Goal: Task Accomplishment & Management: Manage account settings

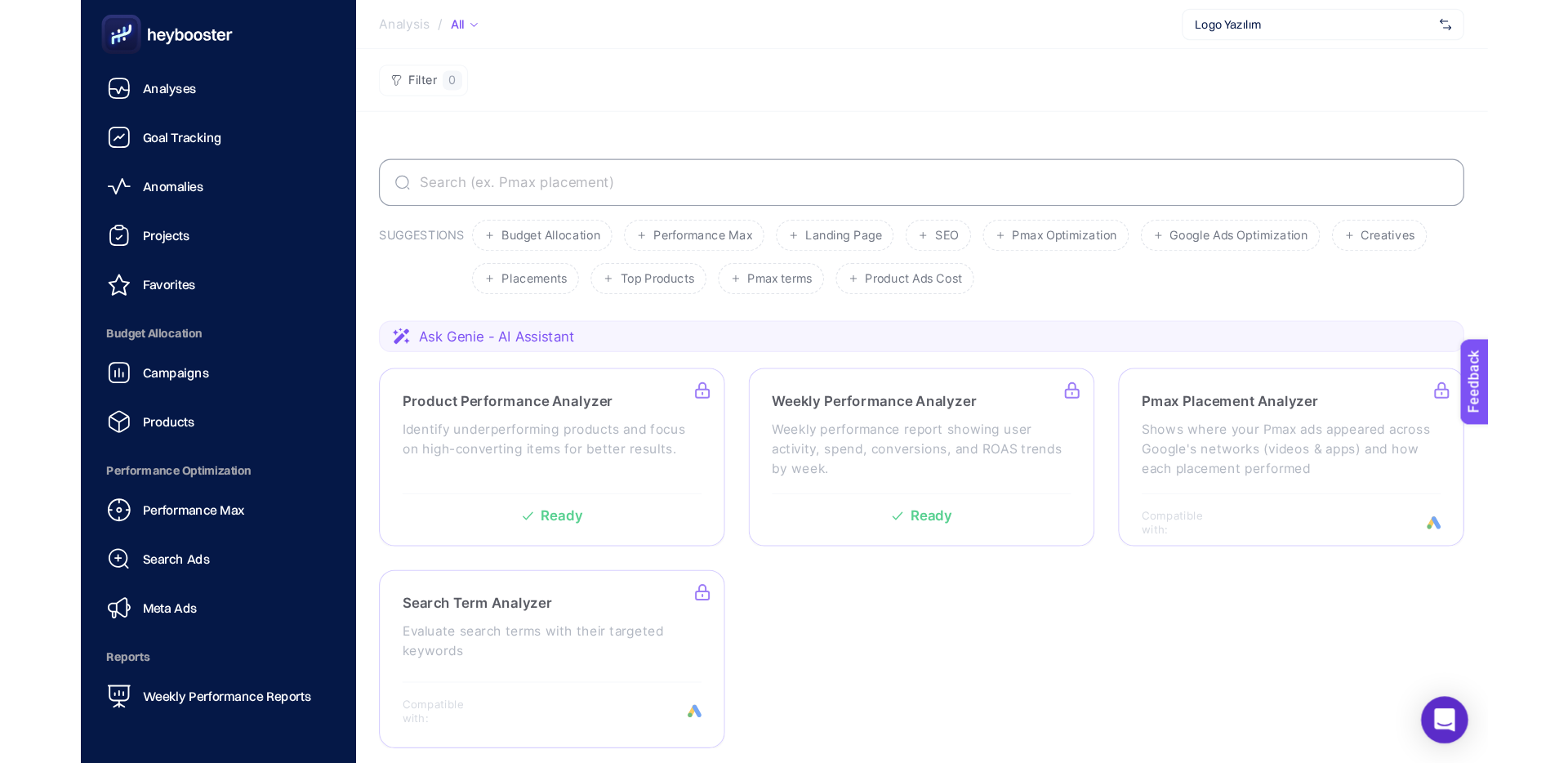
scroll to position [156, 0]
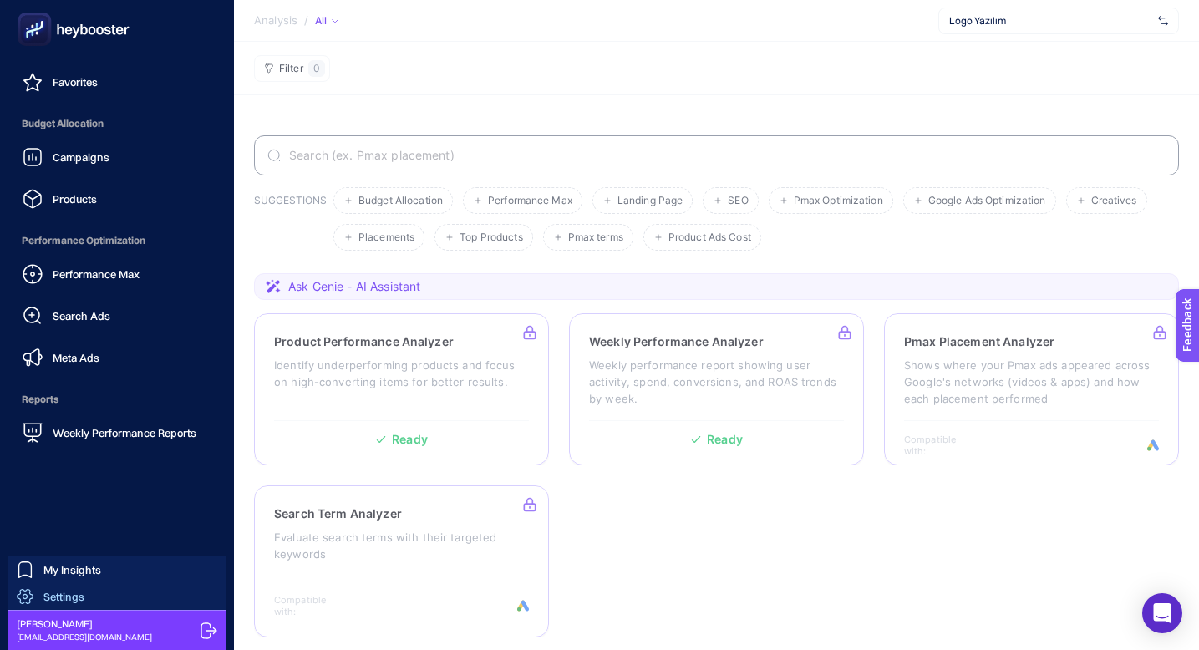
click at [94, 597] on link "Settings" at bounding box center [116, 596] width 217 height 27
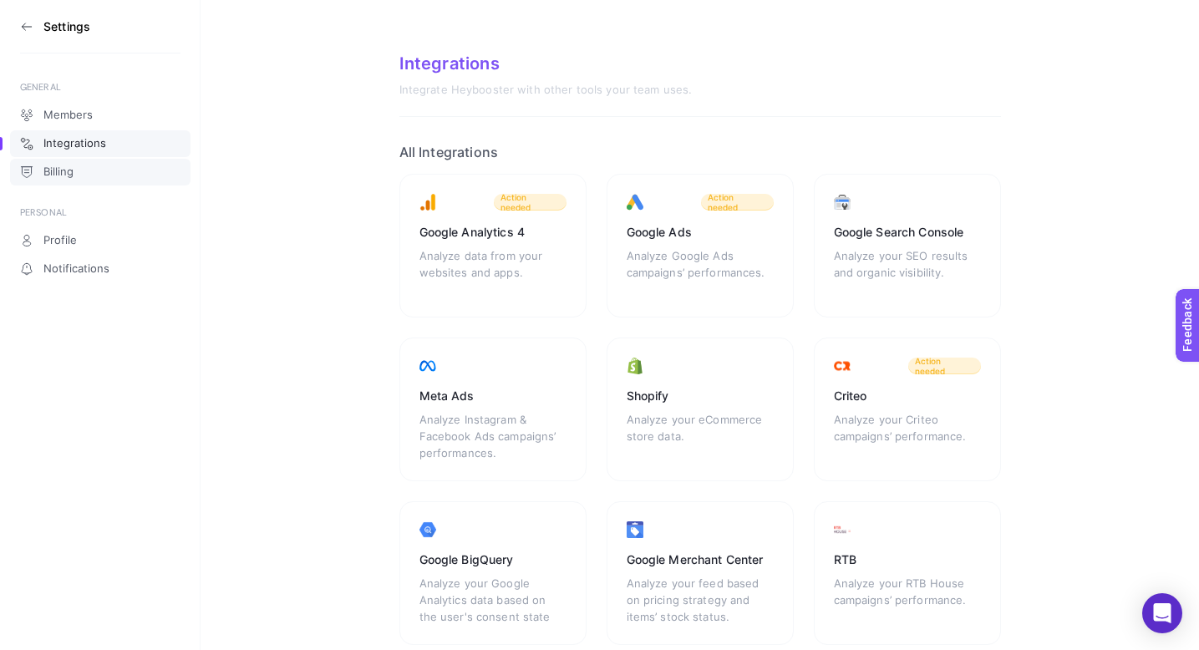
click at [100, 172] on link "Billing" at bounding box center [100, 172] width 181 height 27
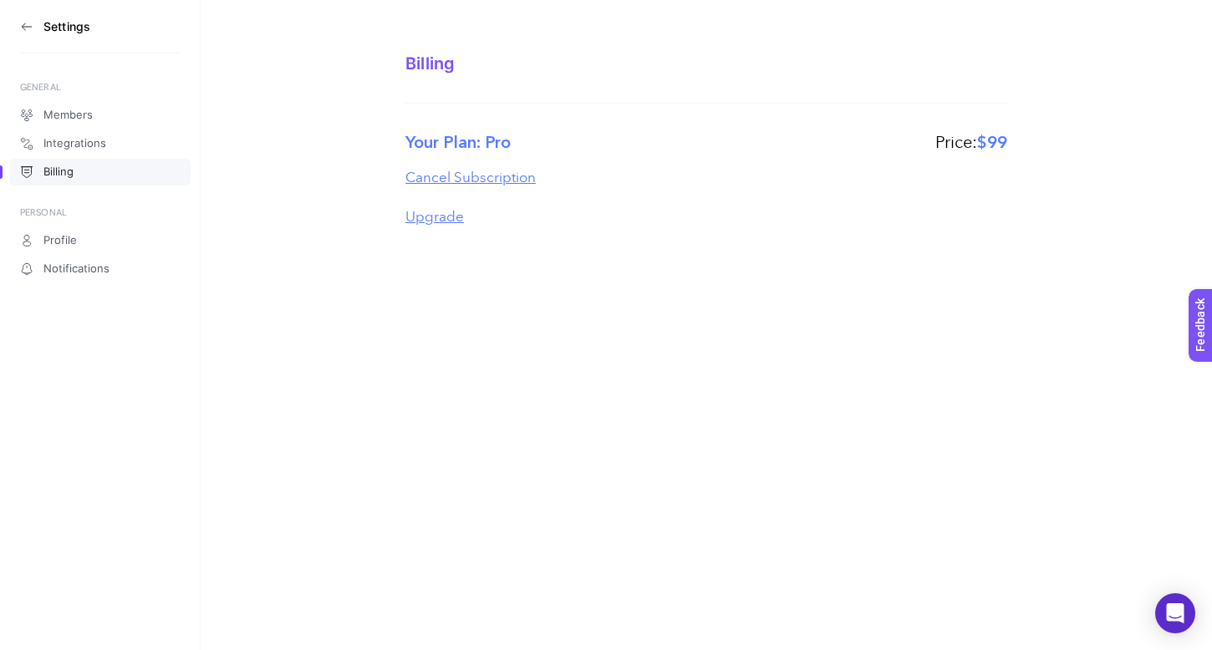
click at [318, 132] on section "Billing Your Plan: Pro Price: $99 Cancel Subscription Upgrade" at bounding box center [706, 123] width 1011 height 246
click at [435, 252] on div "Settings GENERAL Members Integrations Billing PERSONAL Profile Notifications Bi…" at bounding box center [606, 325] width 1212 height 650
click at [24, 23] on icon at bounding box center [23, 26] width 3 height 7
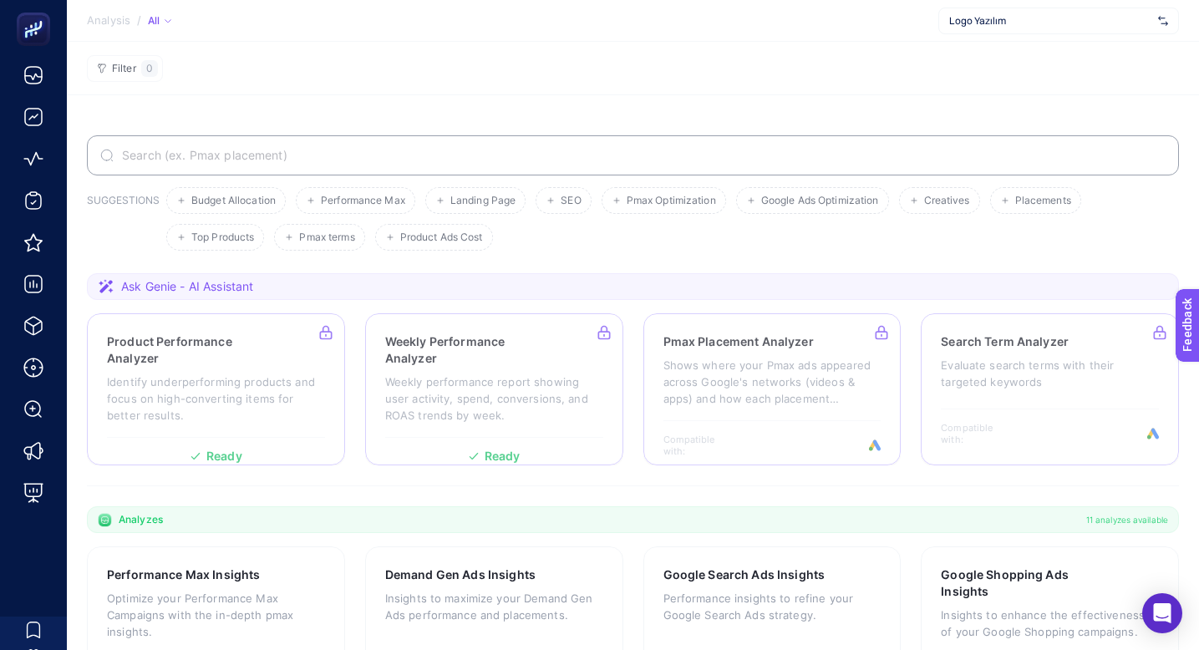
click at [1032, 17] on span "Logo Yazılım" at bounding box center [1050, 20] width 202 height 13
click at [626, 85] on section "Filter 0" at bounding box center [633, 68] width 1133 height 53
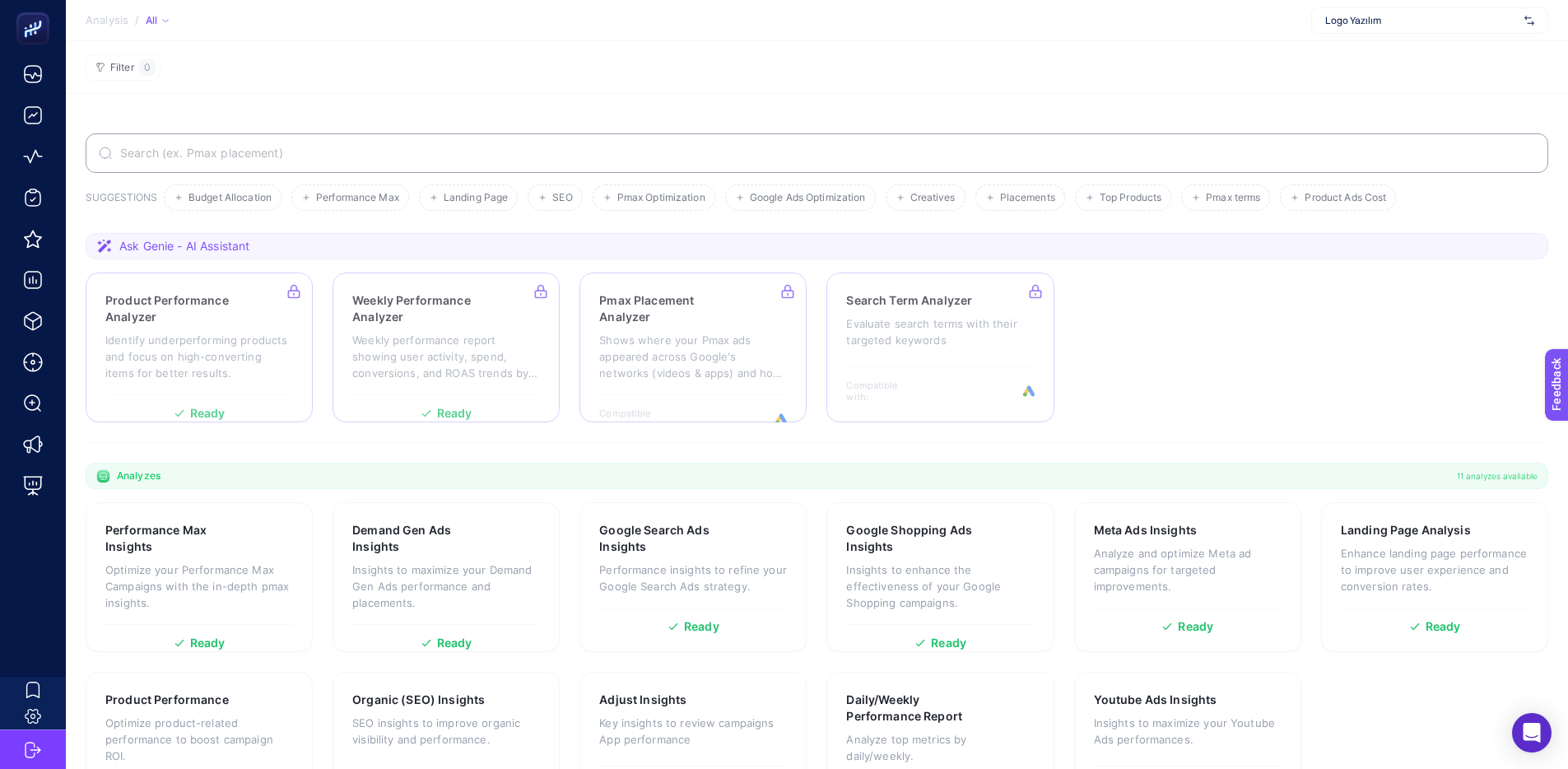
click at [1193, 18] on span "Logo Yazılım" at bounding box center [1422, 20] width 193 height 13
click at [1193, 58] on span "Logo Yazılım" at bounding box center [1353, 53] width 56 height 13
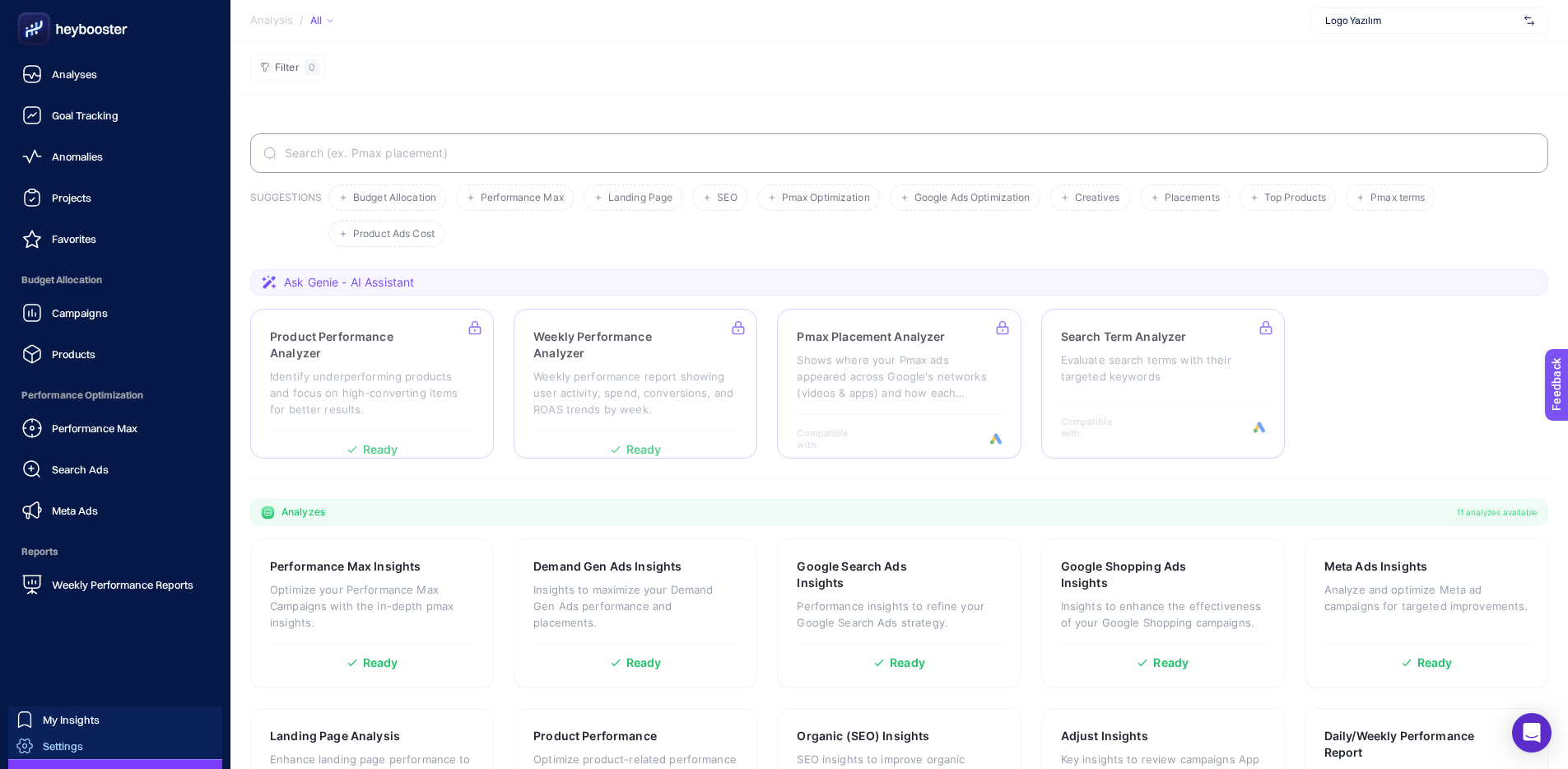
click at [47, 639] on span "Settings" at bounding box center [62, 745] width 40 height 13
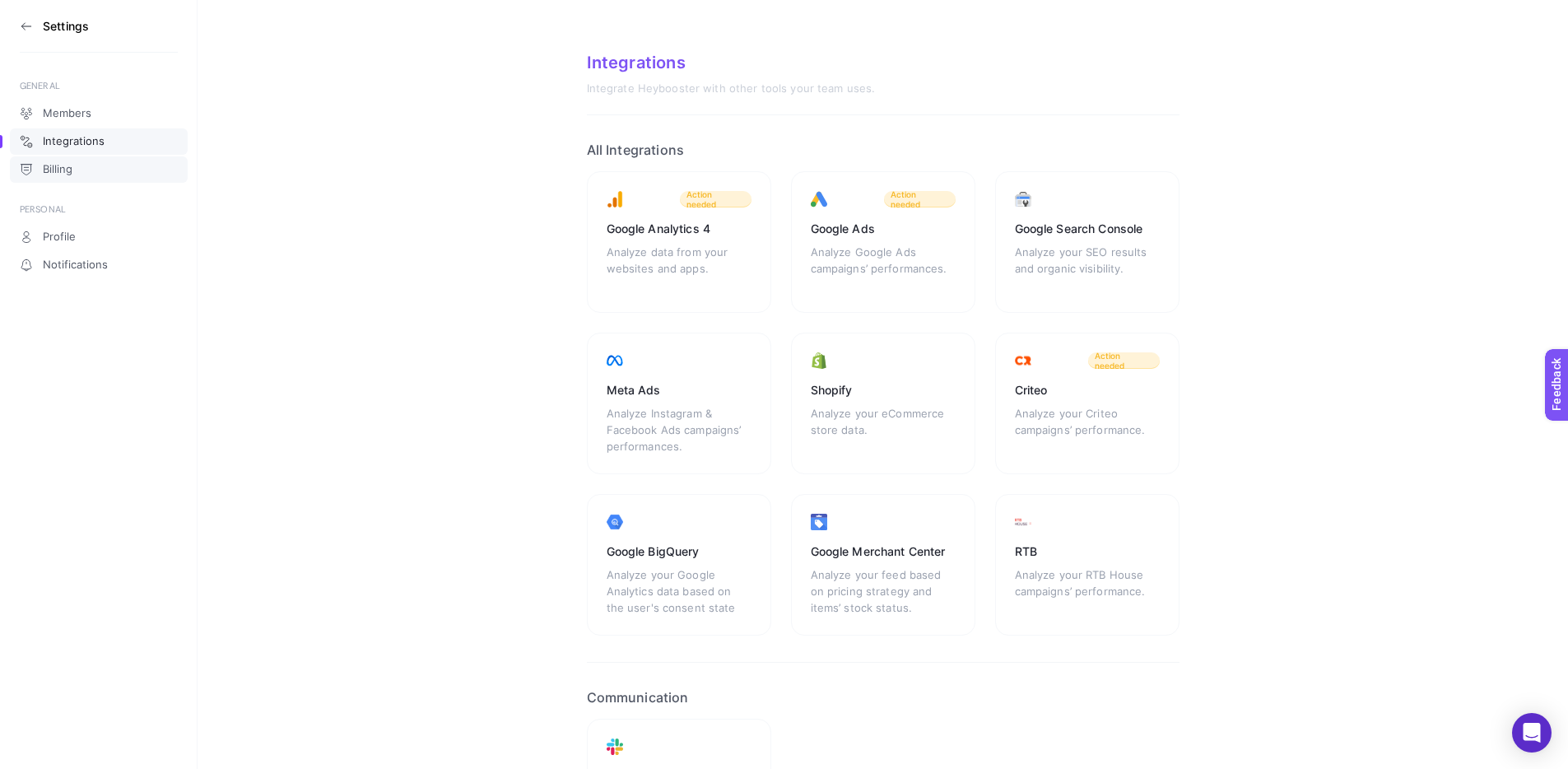
click at [104, 162] on link "Billing" at bounding box center [98, 169] width 178 height 27
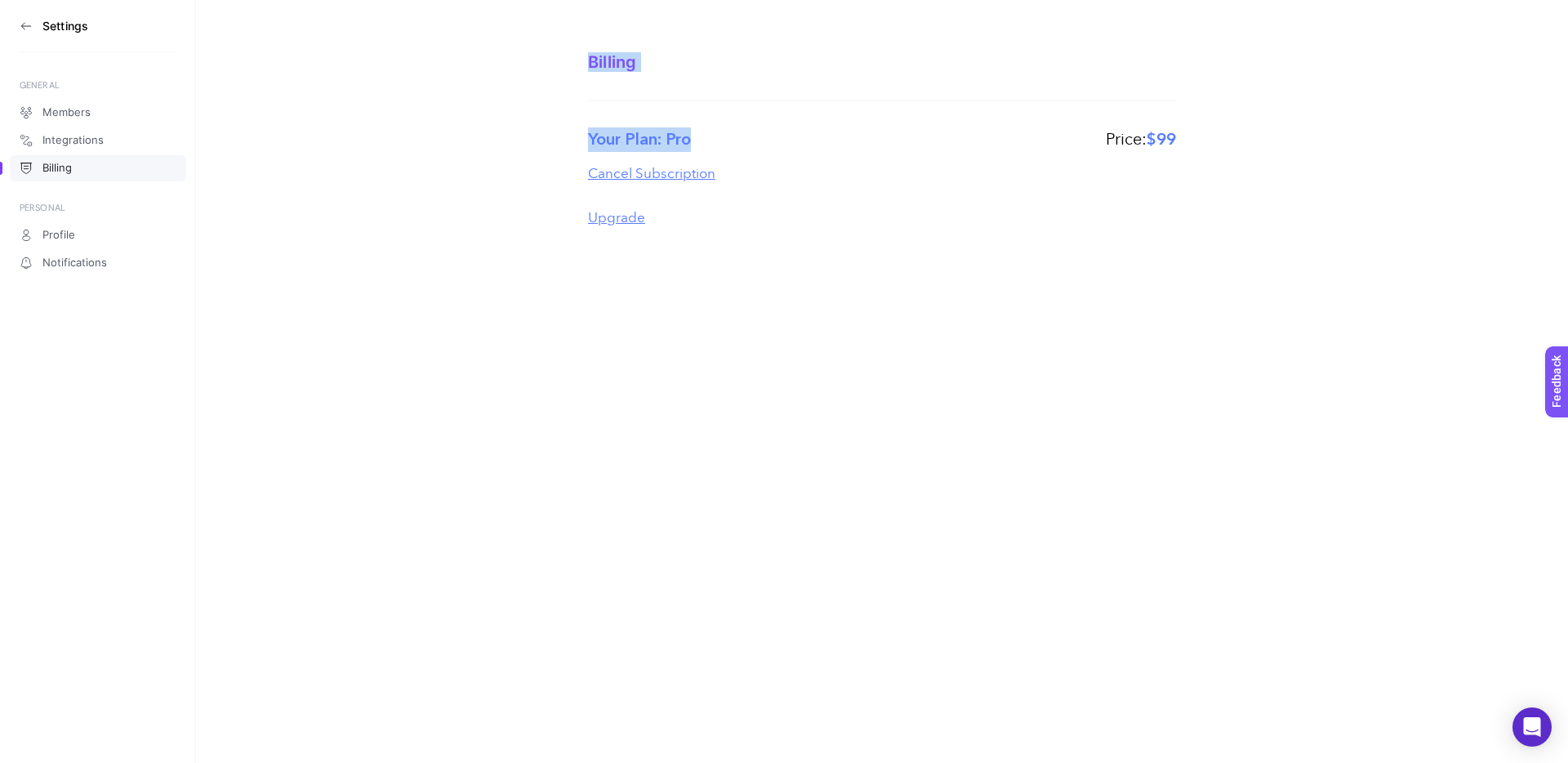
drag, startPoint x: 589, startPoint y: 39, endPoint x: 1000, endPoint y: 154, distance: 426.8
click at [1000, 154] on section "Billing Your Plan: Pro Price: $99 Cancel Subscription Upgrade" at bounding box center [882, 125] width 1372 height 251
click at [1000, 154] on section "Your Plan: Pro Price: $99 Cancel Subscription Upgrade" at bounding box center [882, 189] width 588 height 124
drag, startPoint x: 1185, startPoint y: 156, endPoint x: 1037, endPoint y: 148, distance: 148.2
click at [1059, 148] on section "Billing Your Plan: Pro Price: $99 Cancel Subscription Upgrade" at bounding box center [882, 125] width 1372 height 251
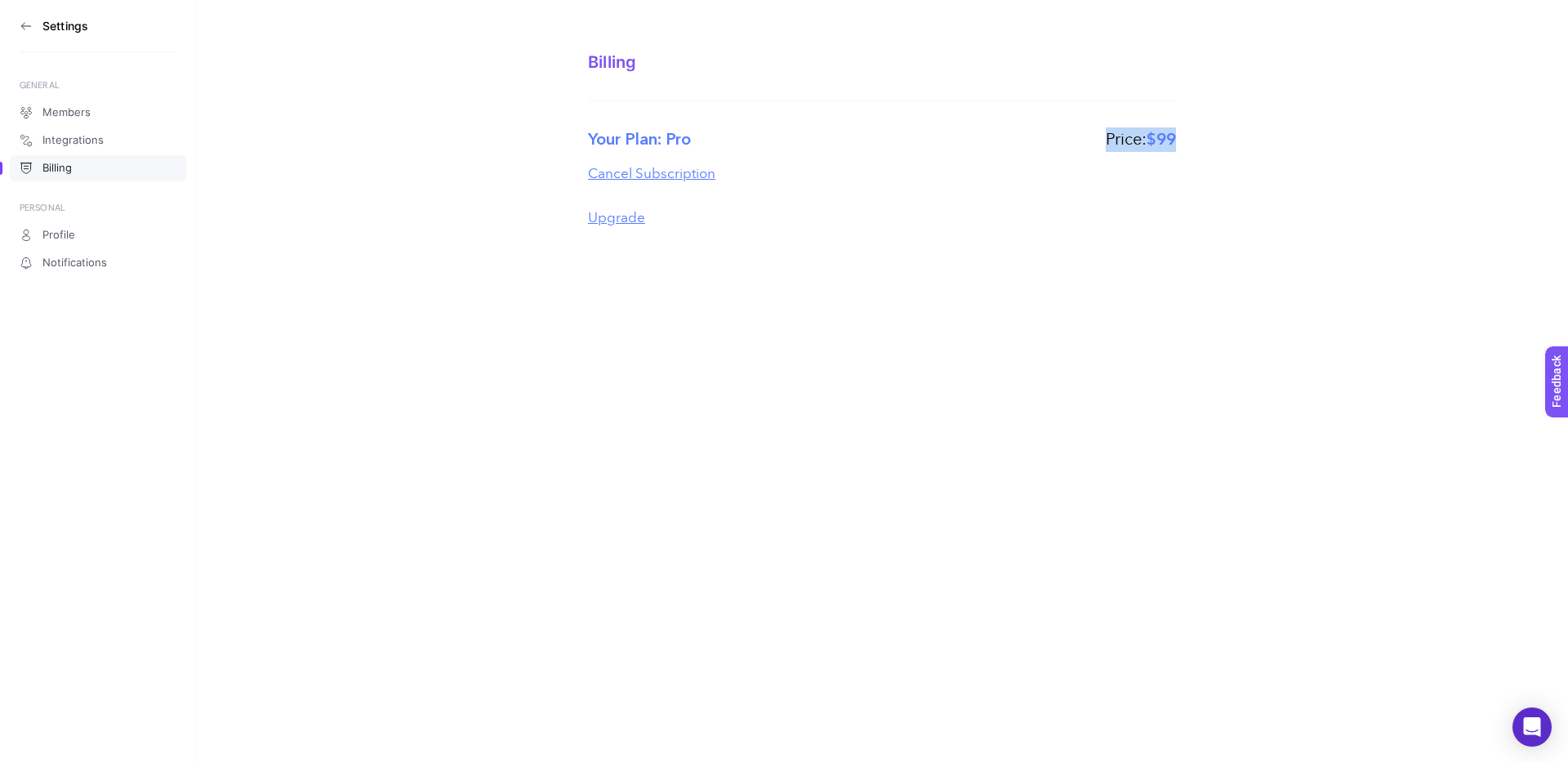
click at [1037, 148] on div "Your Plan: Pro Price: $99" at bounding box center [882, 139] width 588 height 24
click at [1183, 146] on section "Billing Your Plan: Pro Price: $99 Cancel Subscription Upgrade" at bounding box center [882, 125] width 1372 height 251
click at [1054, 183] on div "Cancel Subscription" at bounding box center [882, 174] width 588 height 20
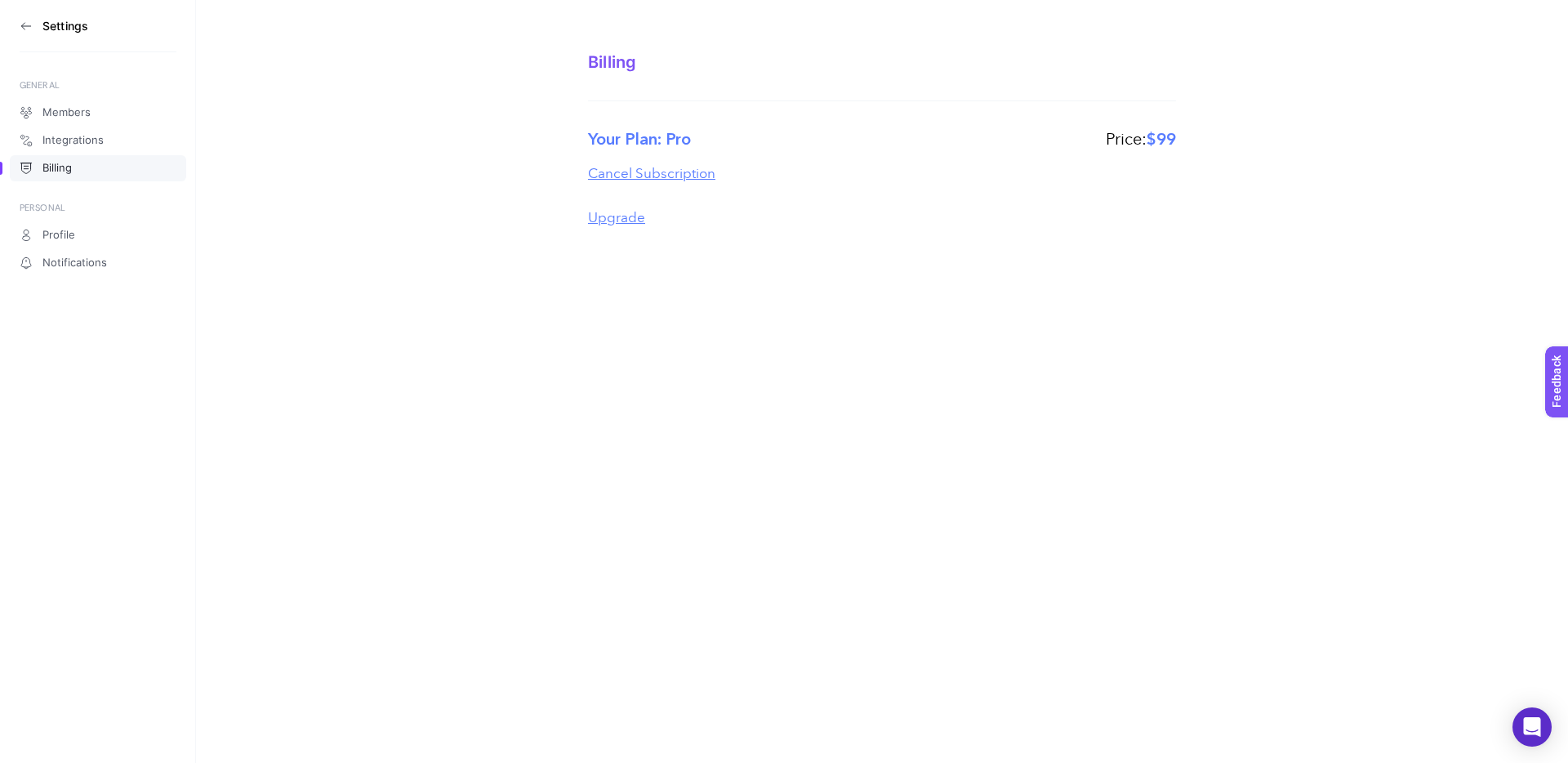
click at [21, 23] on icon at bounding box center [25, 25] width 13 height 13
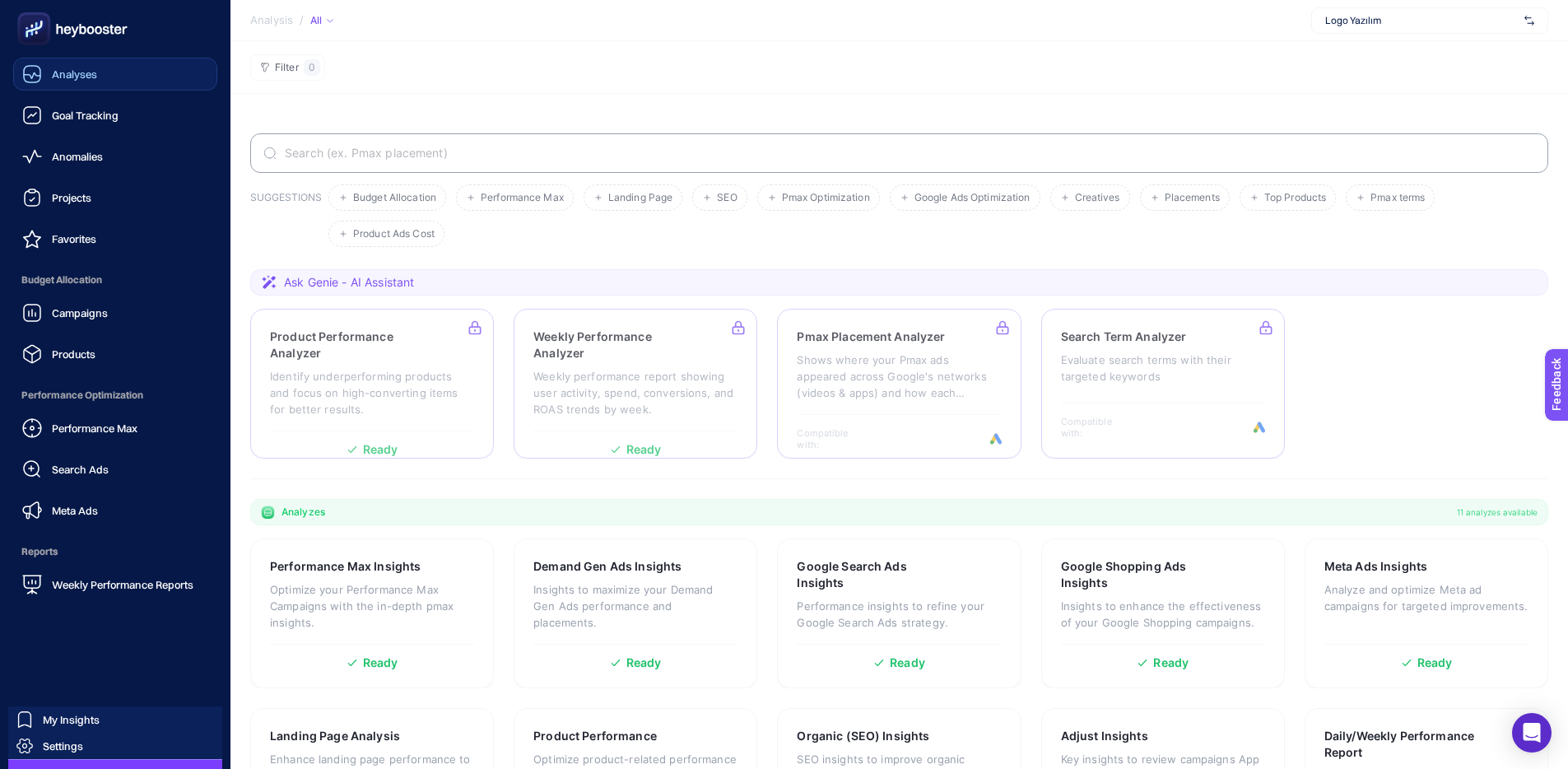
click at [123, 78] on link "Analyses" at bounding box center [114, 74] width 204 height 32
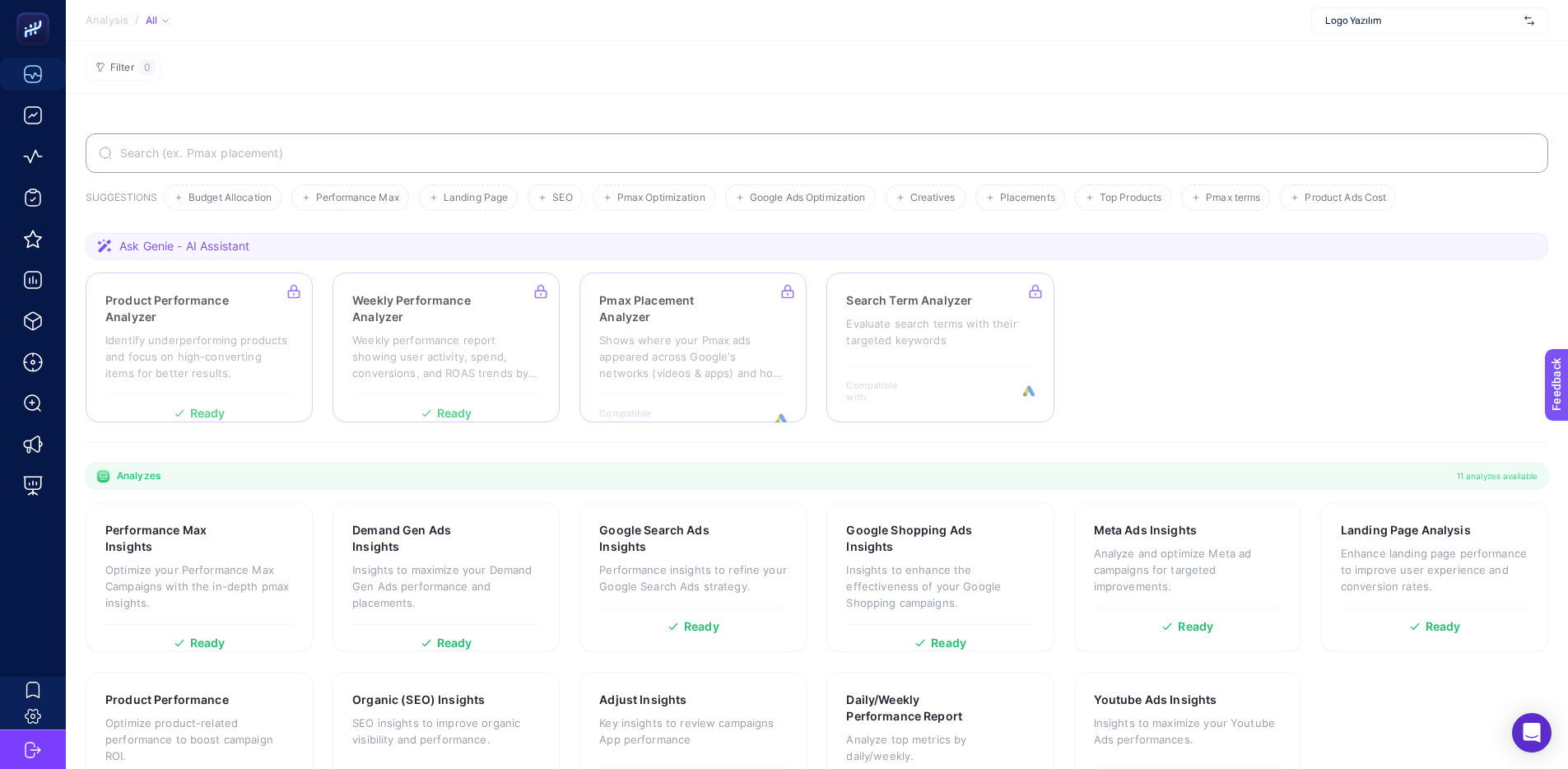
click at [1193, 24] on span "Logo Yazılım" at bounding box center [1422, 20] width 193 height 13
click at [1193, 47] on div "Logo Yazılım" at bounding box center [1429, 54] width 235 height 27
click at [1061, 90] on section "Filter 0" at bounding box center [817, 67] width 1502 height 52
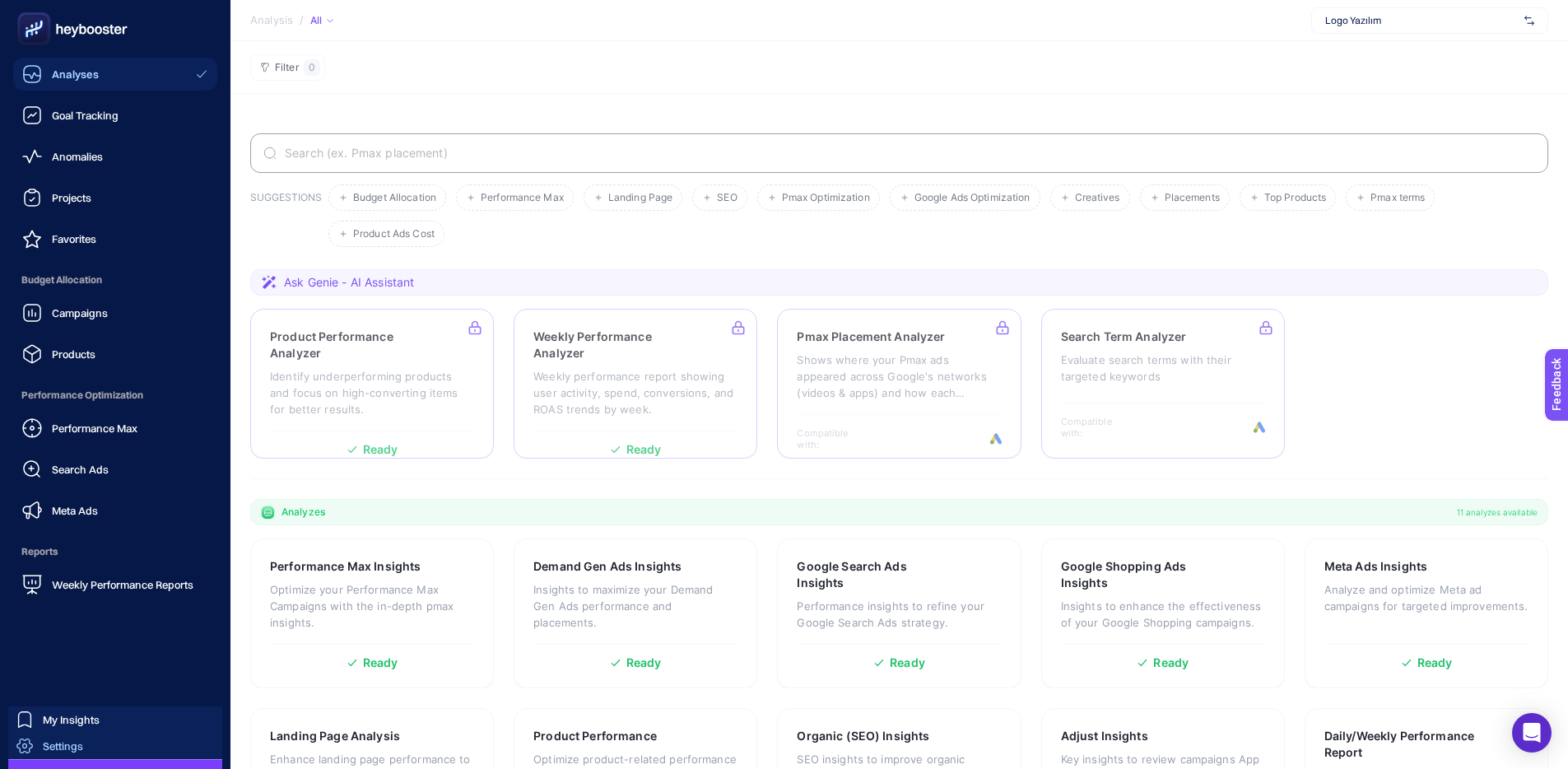
click at [70, 639] on span "Settings" at bounding box center [62, 745] width 40 height 13
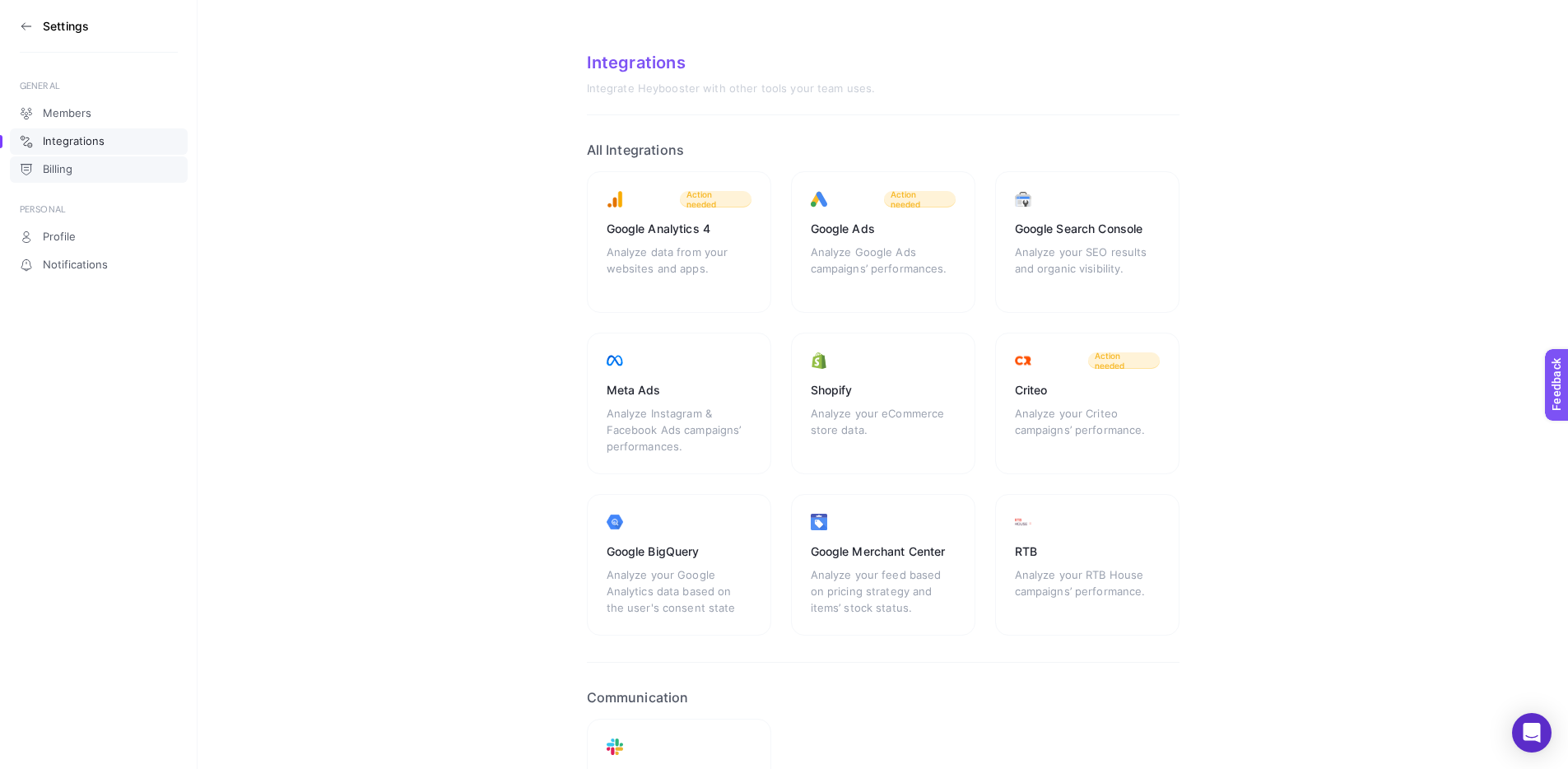
click at [77, 160] on link "Billing" at bounding box center [98, 169] width 178 height 27
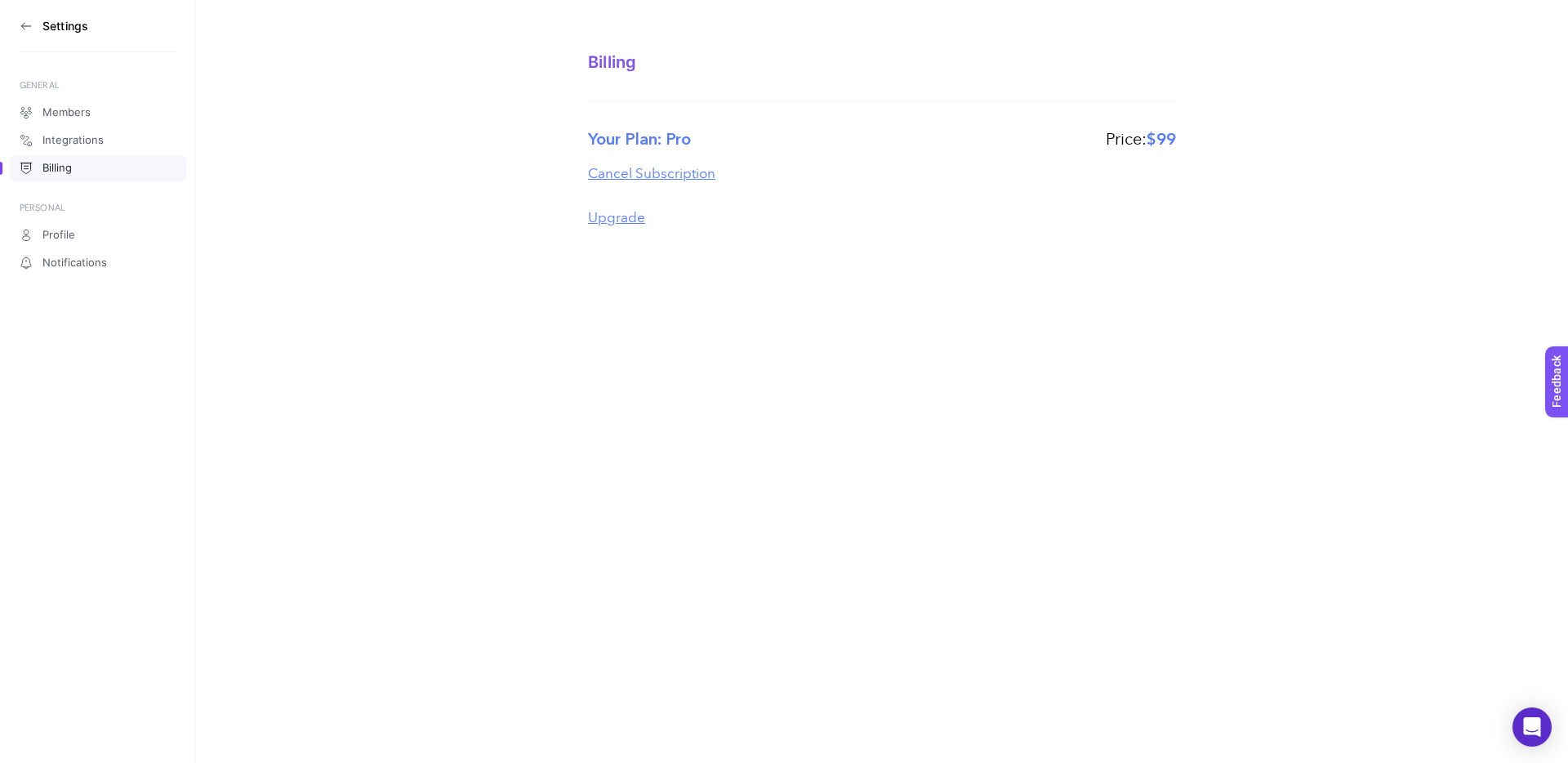
drag, startPoint x: 567, startPoint y: 54, endPoint x: 894, endPoint y: 182, distance: 351.2
click at [894, 182] on section "Billing Your Plan: Pro Price: $99 Cancel Subscription Upgrade" at bounding box center [882, 125] width 1372 height 251
click at [1173, 222] on div "Upgrade" at bounding box center [882, 218] width 588 height 21
drag, startPoint x: 1089, startPoint y: 130, endPoint x: 1176, endPoint y: 140, distance: 87.6
click at [1176, 140] on section "Billing Your Plan: Pro Price: $99 Cancel Subscription Upgrade" at bounding box center [882, 125] width 1372 height 251
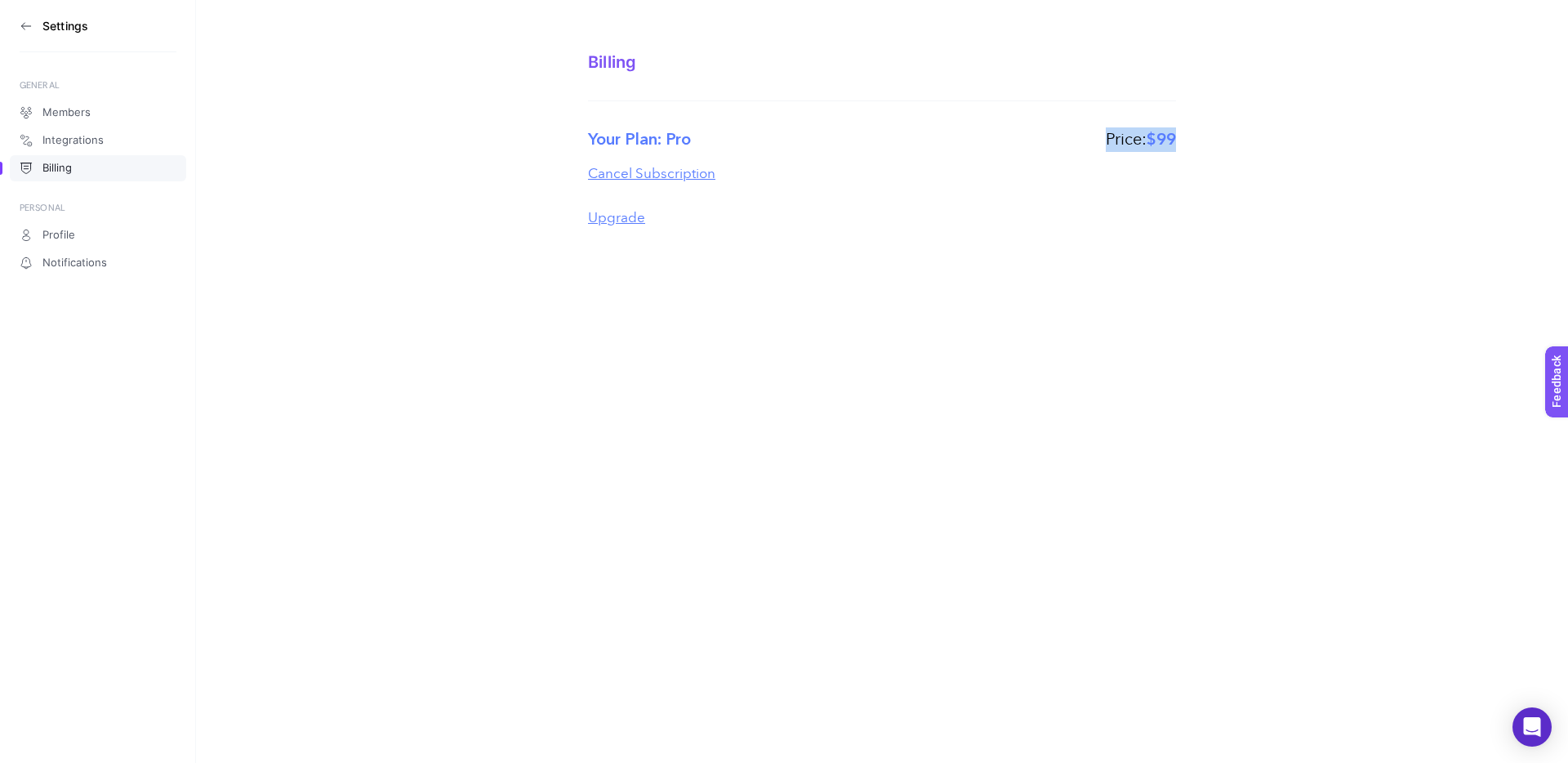
click at [1176, 140] on section "Billing Your Plan: Pro Price: $99 Cancel Subscription Upgrade" at bounding box center [882, 125] width 1372 height 251
click at [24, 20] on icon at bounding box center [25, 25] width 13 height 13
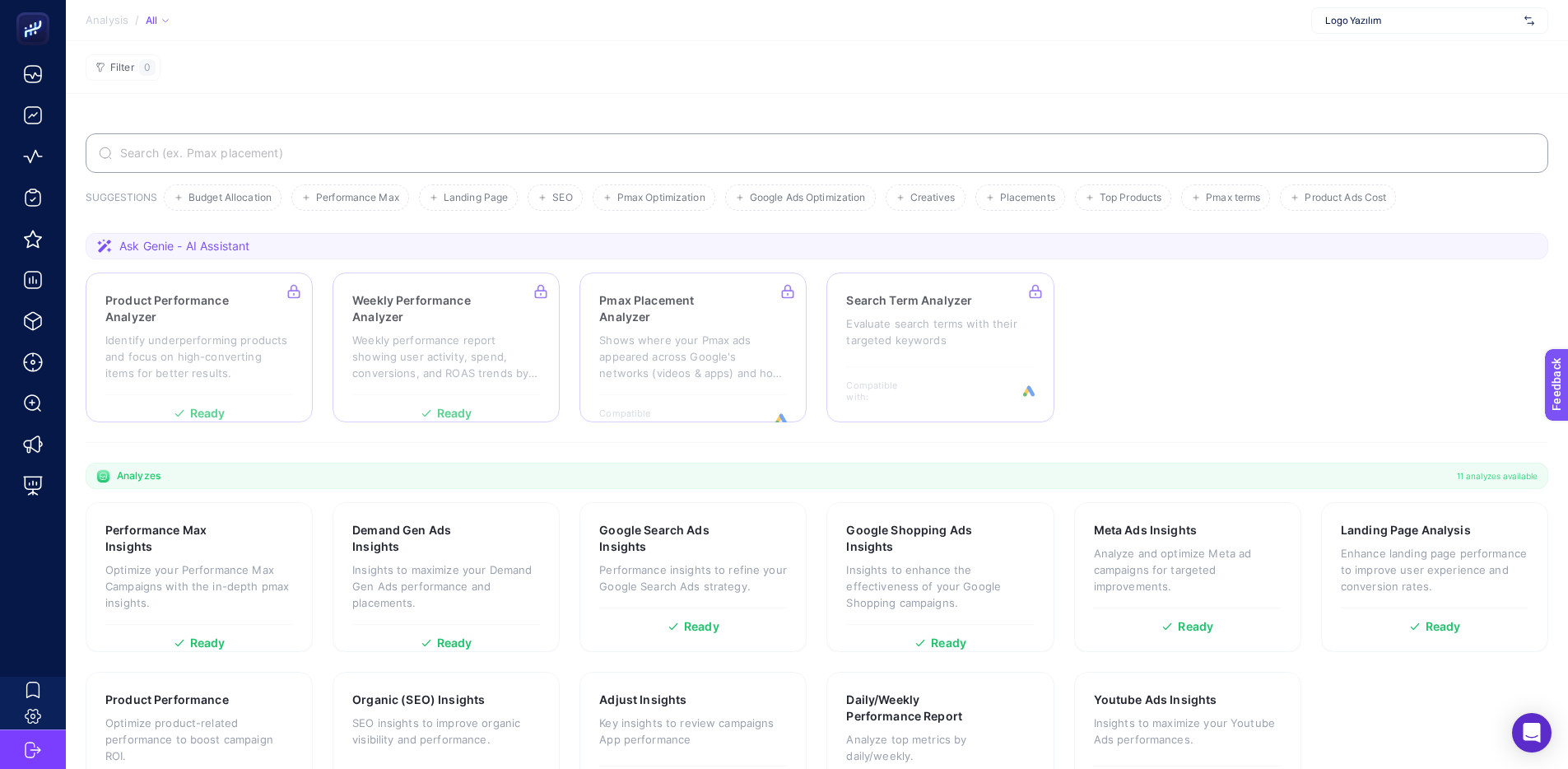
click at [1193, 30] on div "Logo Yazılım" at bounding box center [1429, 21] width 237 height 27
click at [1193, 47] on span "Logo Yazılım" at bounding box center [1353, 53] width 56 height 13
click at [917, 93] on section "Filter 0" at bounding box center [817, 67] width 1502 height 52
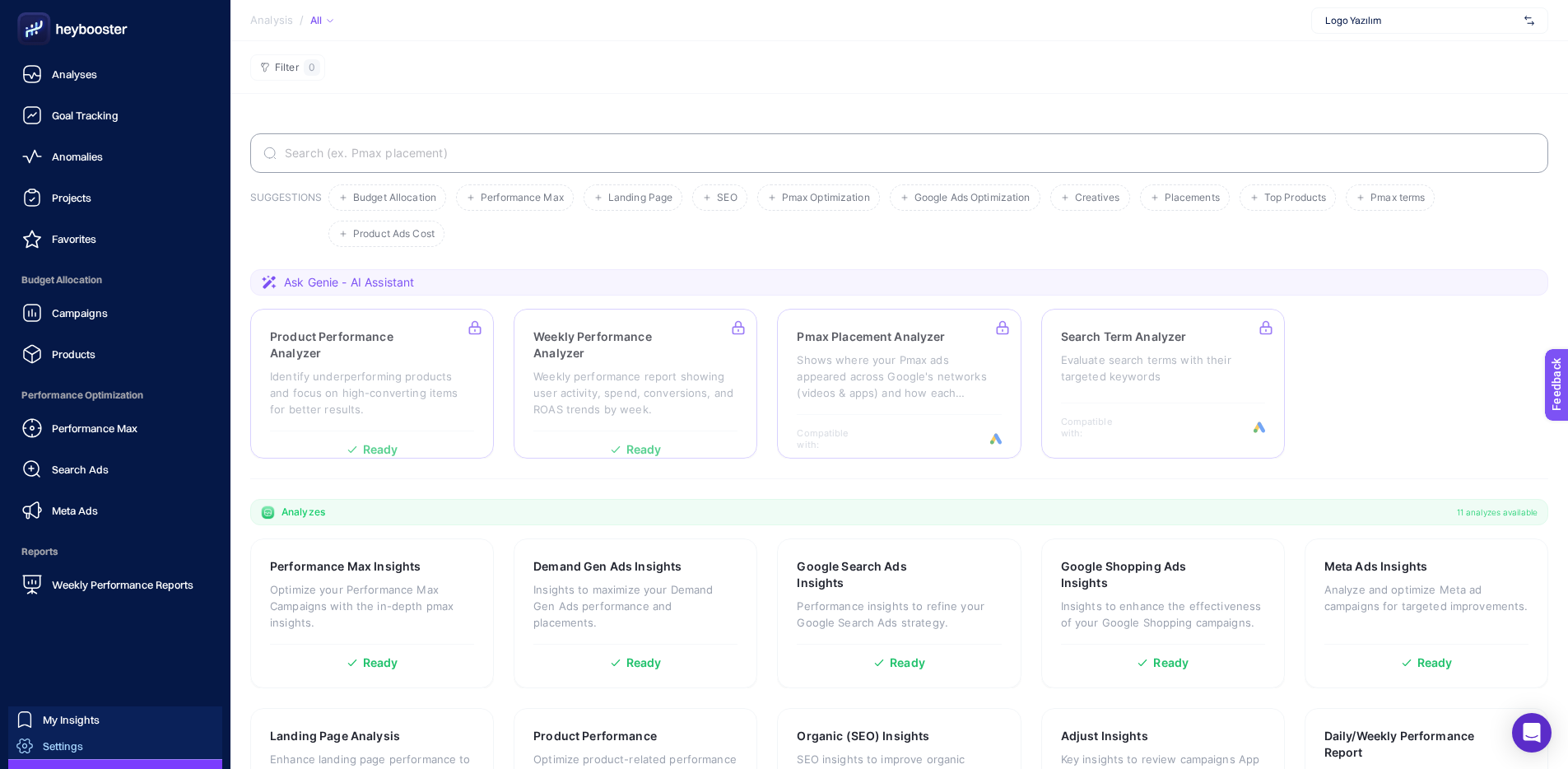
click at [70, 639] on span "Settings" at bounding box center [62, 745] width 40 height 13
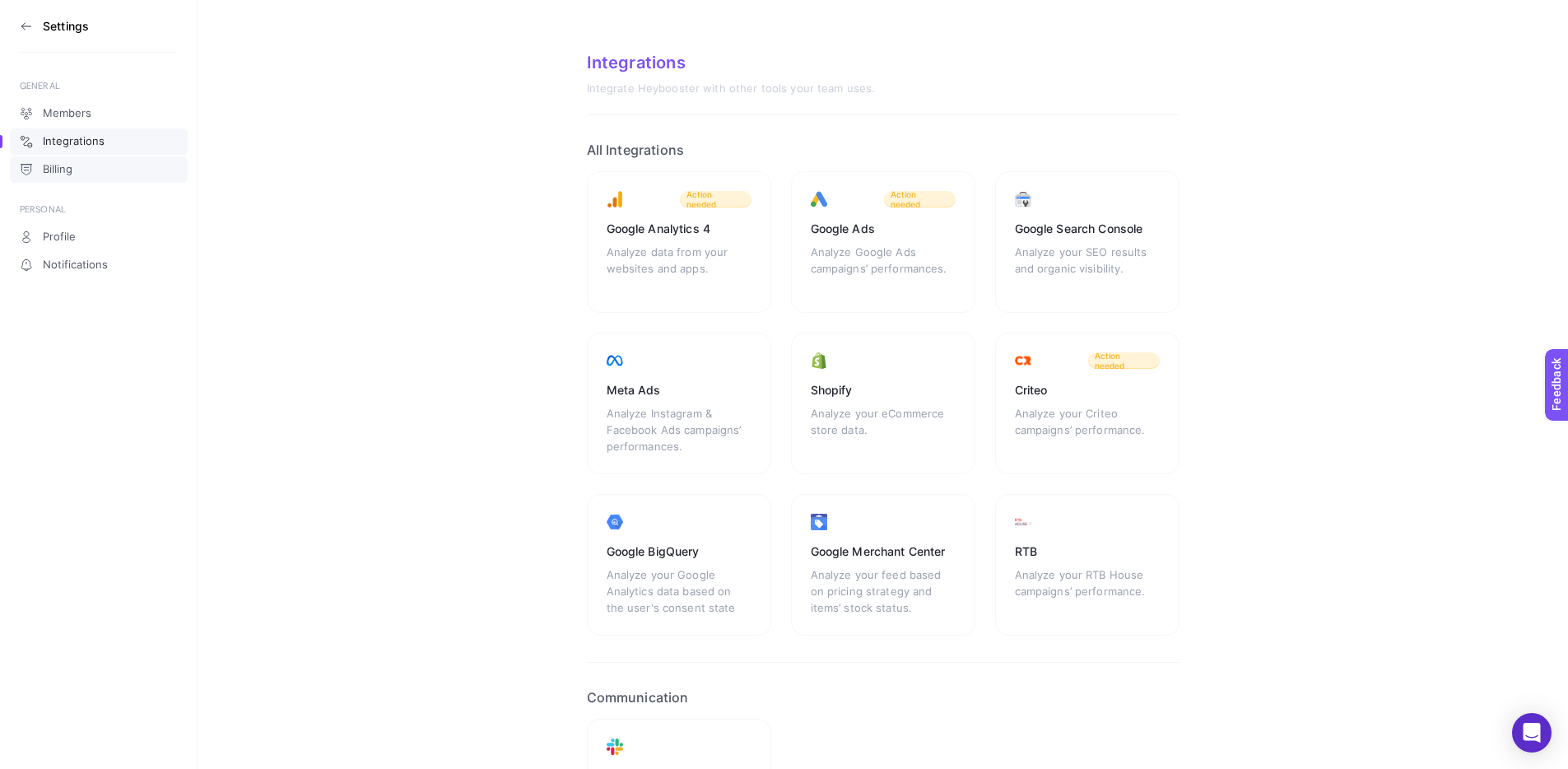
click at [107, 167] on link "Billing" at bounding box center [98, 169] width 178 height 27
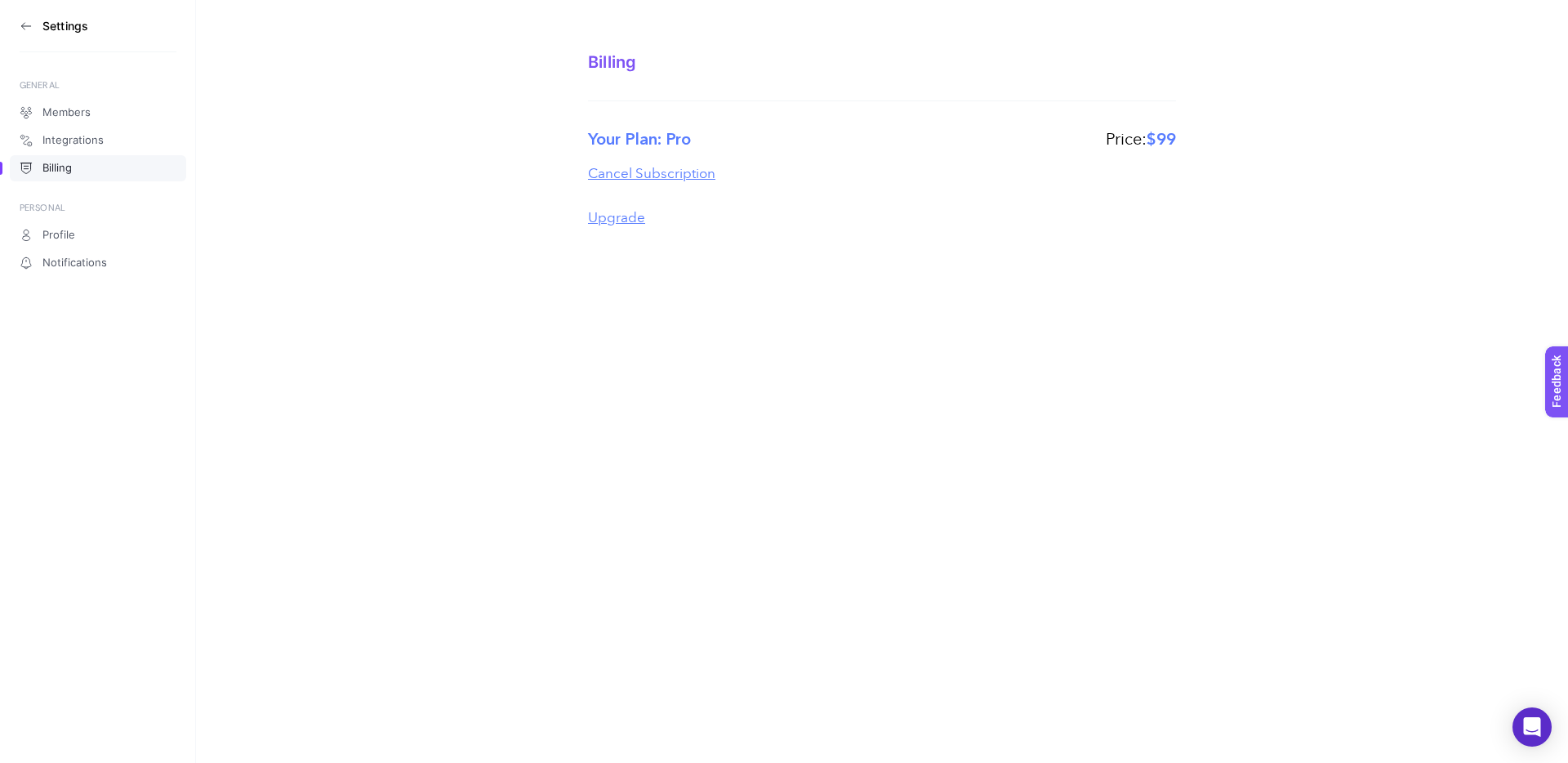
click at [546, 351] on div "Settings GENERAL Members Integrations Billing PERSONAL Profile Notifications Bi…" at bounding box center [784, 381] width 1568 height 763
